Goal: Navigation & Orientation: Understand site structure

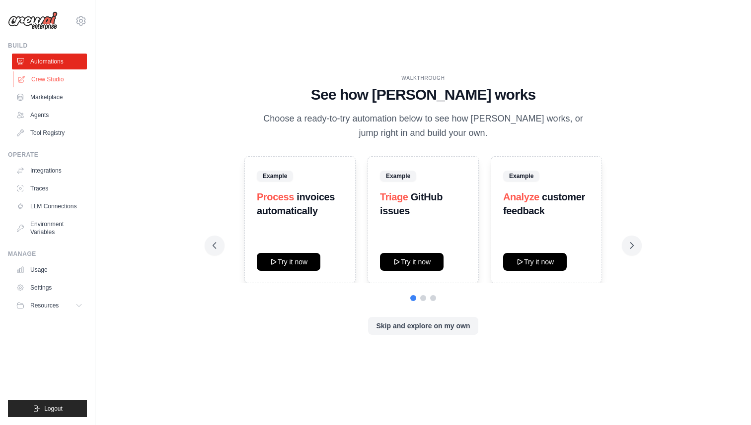
click at [49, 76] on link "Crew Studio" at bounding box center [50, 79] width 75 height 16
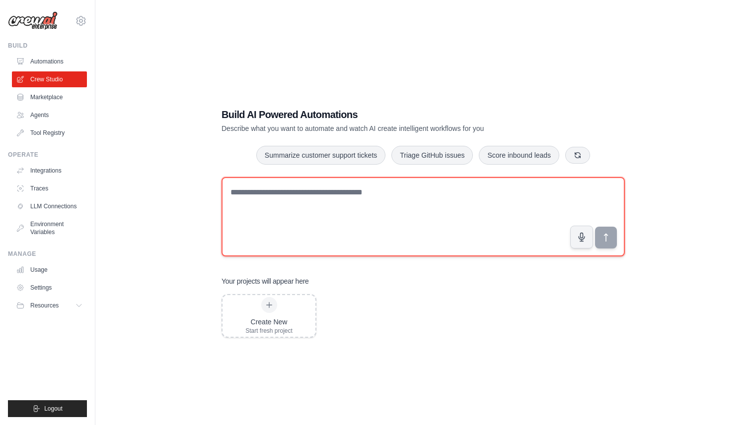
click at [337, 203] on textarea at bounding box center [422, 216] width 403 height 79
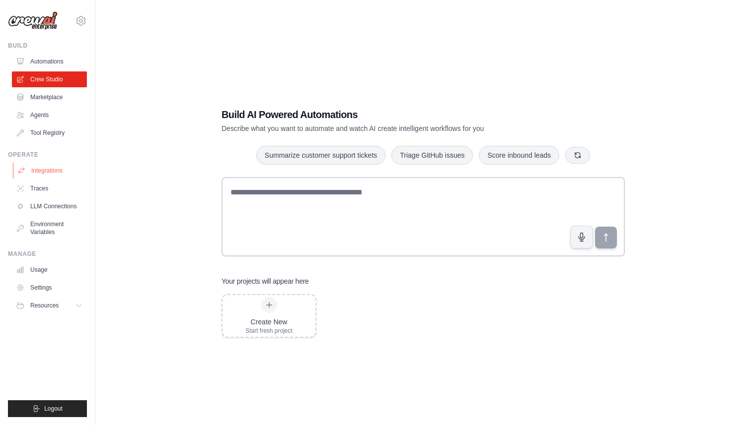
click at [43, 176] on link "Integrations" at bounding box center [50, 171] width 75 height 16
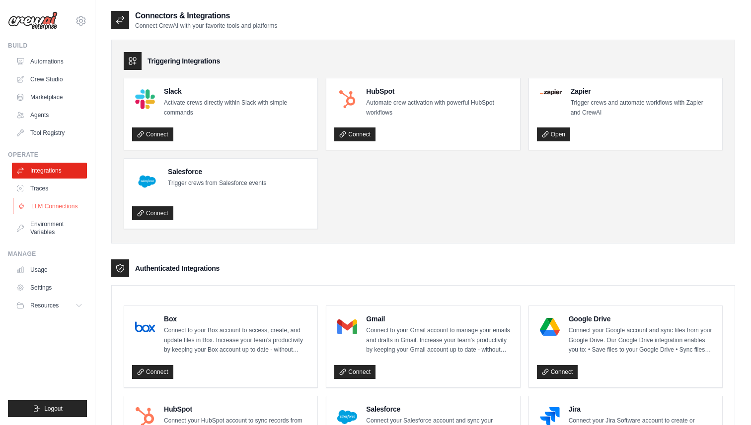
click at [46, 210] on link "LLM Connections" at bounding box center [50, 207] width 75 height 16
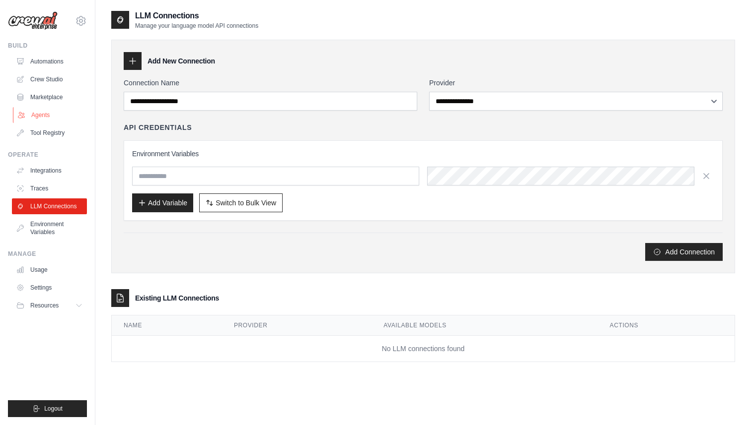
click at [44, 112] on link "Agents" at bounding box center [50, 115] width 75 height 16
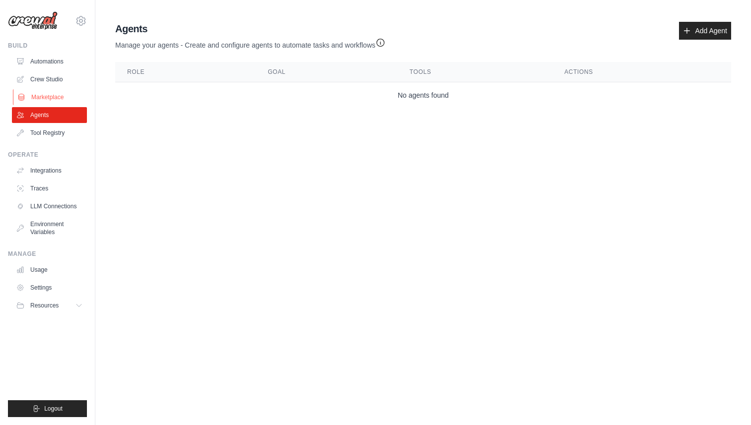
click at [58, 96] on link "Marketplace" at bounding box center [50, 97] width 75 height 16
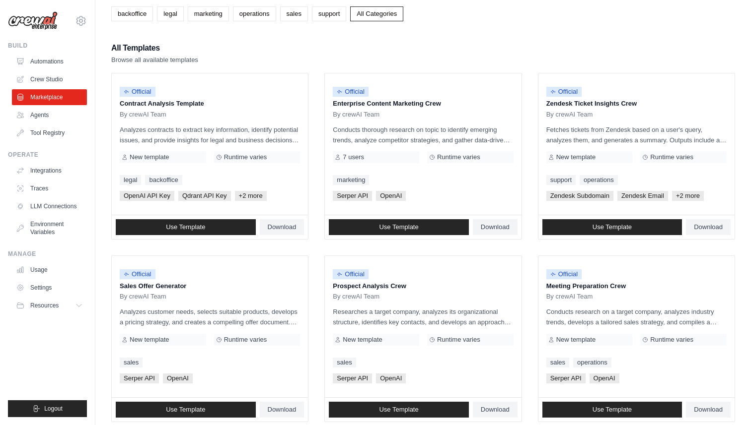
scroll to position [68, 0]
